Goal: Navigation & Orientation: Go to known website

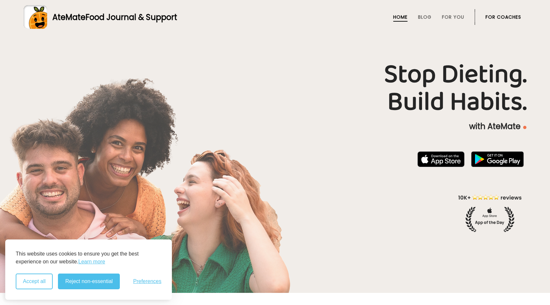
click at [34, 283] on button "Accept all" at bounding box center [34, 281] width 37 height 16
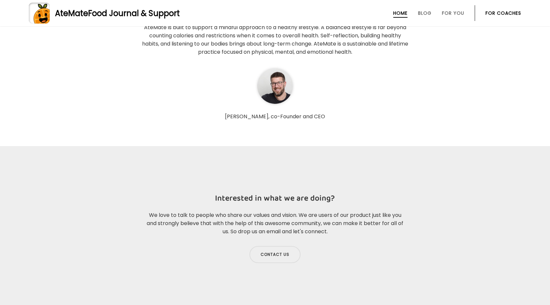
scroll to position [2039, 0]
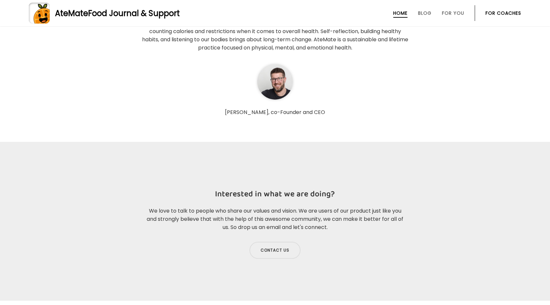
click at [271, 72] on img at bounding box center [274, 81] width 39 height 39
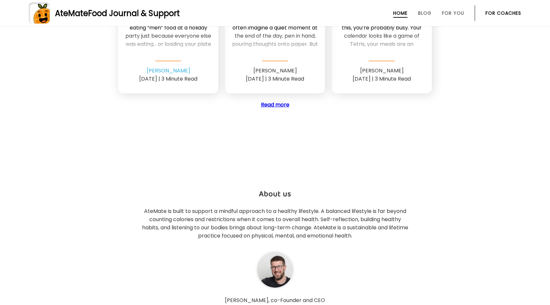
scroll to position [1926, 0]
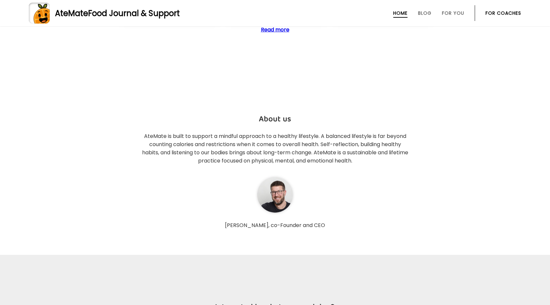
click at [295, 138] on p "AteMate is built to support a mindful approach to a healthy lifestyle. A balanc…" at bounding box center [275, 148] width 269 height 33
click at [274, 222] on p "[PERSON_NAME], co-Founder and CEO" at bounding box center [275, 225] width 269 height 7
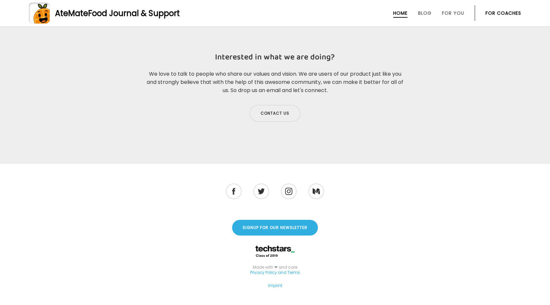
scroll to position [2188, 0]
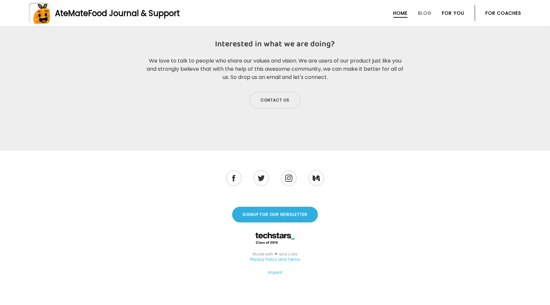
click at [454, 13] on link "For You" at bounding box center [453, 12] width 22 height 5
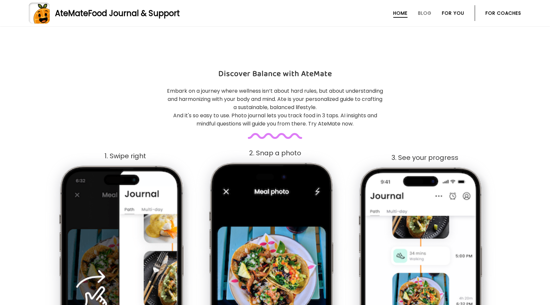
scroll to position [266, 0]
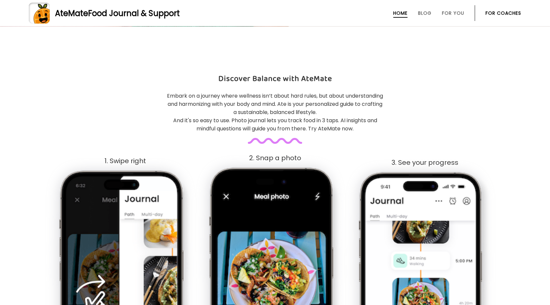
click at [438, 16] on ul "Home Blog For You For Coaches" at bounding box center [448, 13] width 146 height 16
click at [425, 13] on link "Blog" at bounding box center [424, 12] width 13 height 5
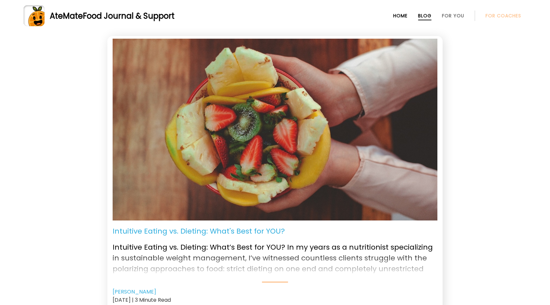
click at [399, 15] on link "Home" at bounding box center [400, 15] width 14 height 5
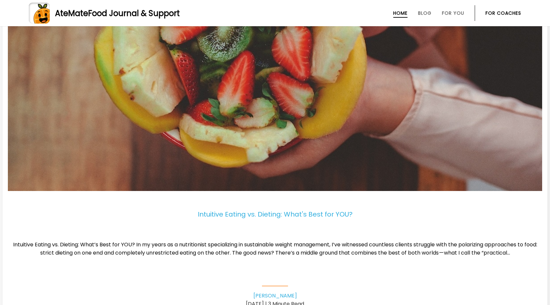
scroll to position [1436, 0]
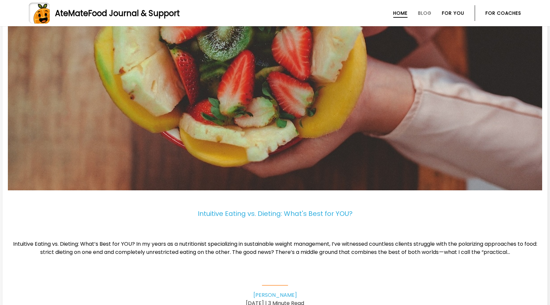
click at [455, 14] on link "For You" at bounding box center [453, 12] width 22 height 5
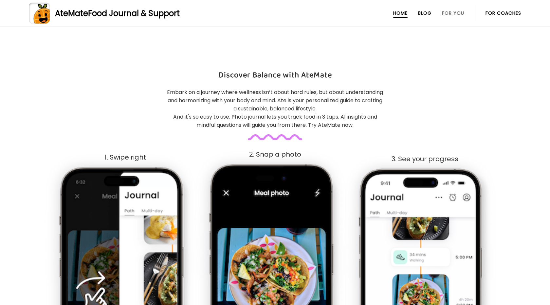
scroll to position [266, 0]
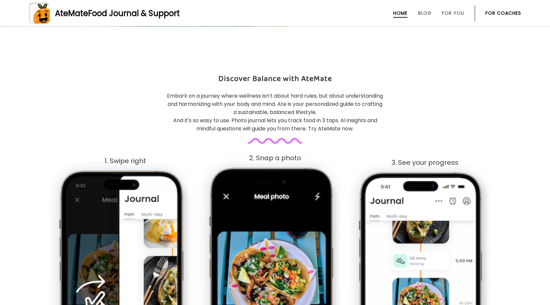
click at [403, 15] on link "Home" at bounding box center [400, 12] width 14 height 5
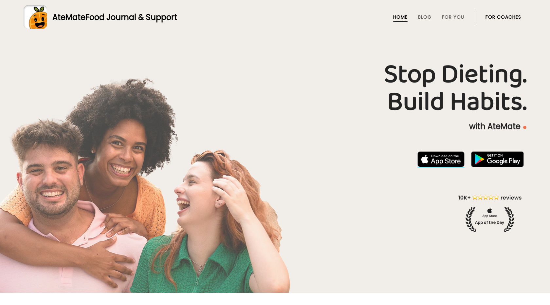
click at [440, 159] on img at bounding box center [441, 159] width 47 height 16
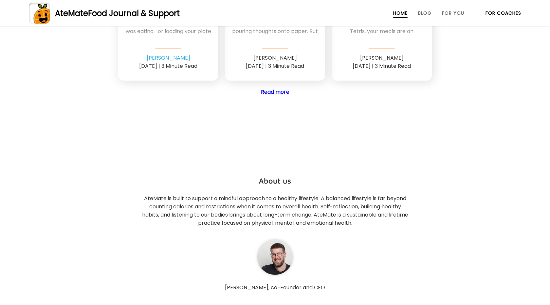
scroll to position [1869, 0]
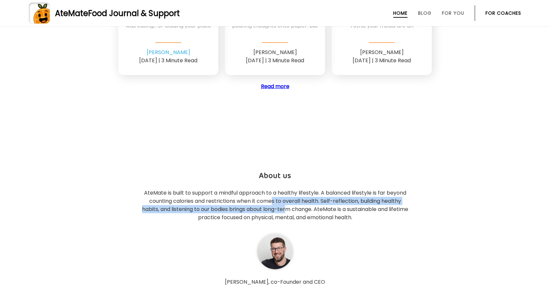
drag, startPoint x: 271, startPoint y: 192, endPoint x: 300, endPoint y: 202, distance: 30.4
click at [299, 201] on p "AteMate is built to support a mindful approach to a healthy lifestyle. A balanc…" at bounding box center [275, 205] width 269 height 33
click at [300, 202] on p "AteMate is built to support a mindful approach to a healthy lifestyle. A balanc…" at bounding box center [275, 205] width 269 height 33
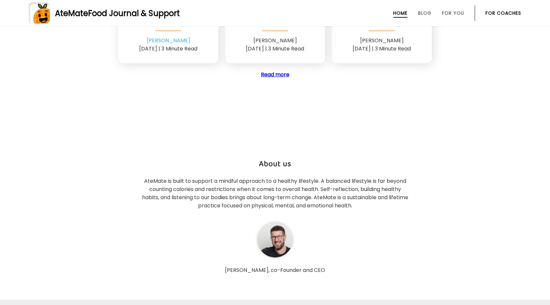
scroll to position [1883, 0]
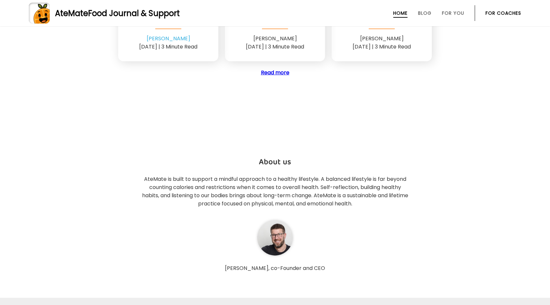
click at [272, 233] on img at bounding box center [274, 237] width 39 height 39
drag, startPoint x: 245, startPoint y: 259, endPoint x: 316, endPoint y: 261, distance: 71.7
click at [303, 265] on p "[PERSON_NAME], co-Founder and CEO" at bounding box center [275, 268] width 269 height 7
click at [316, 265] on p "[PERSON_NAME], co-Founder and CEO" at bounding box center [275, 268] width 269 height 7
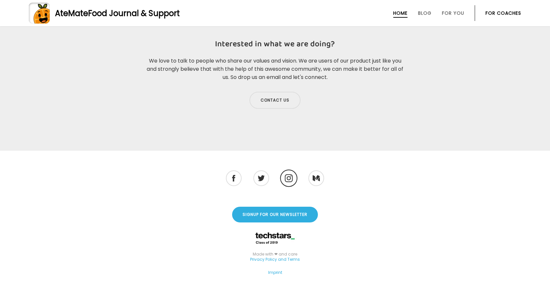
click at [289, 174] on img at bounding box center [289, 178] width 8 height 8
